Goal: Task Accomplishment & Management: Manage account settings

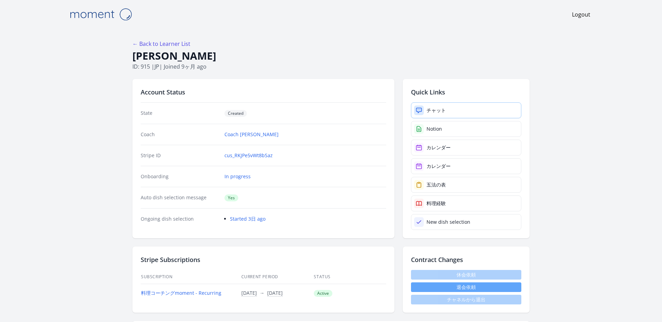
click at [427, 107] on div "チャット" at bounding box center [436, 110] width 19 height 7
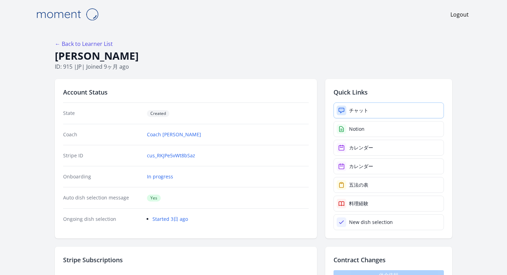
click at [349, 107] on div "チャット" at bounding box center [358, 110] width 19 height 7
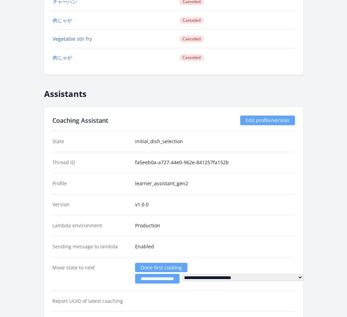
scroll to position [1485, 0]
